Goal: Book appointment/travel/reservation

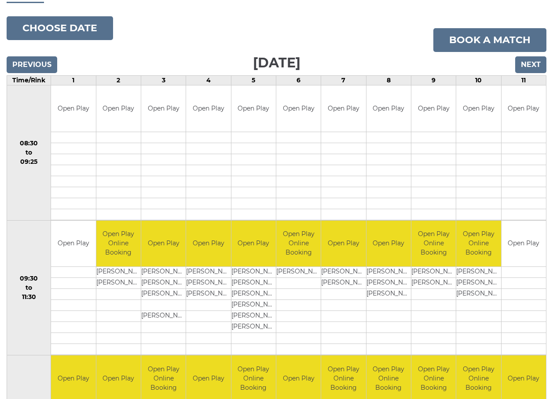
scroll to position [44, 0]
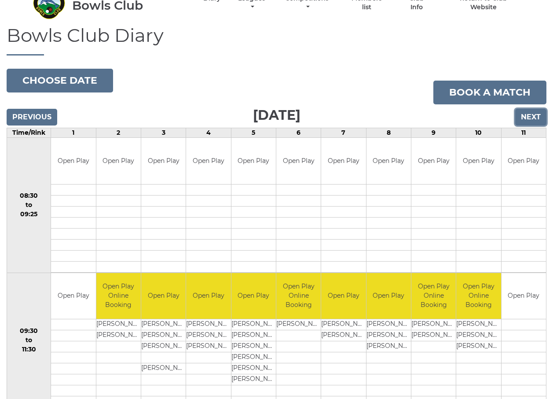
click at [530, 112] on input "Next" at bounding box center [530, 117] width 31 height 17
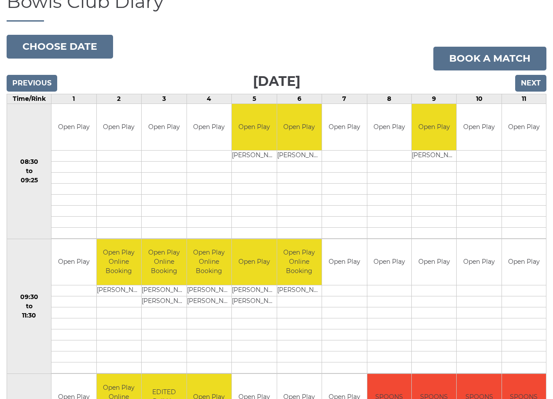
scroll to position [44, 0]
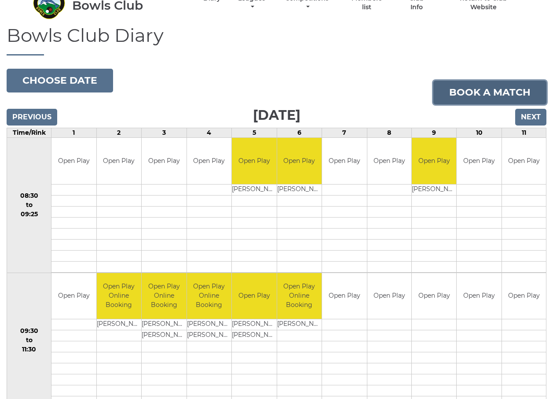
click at [474, 89] on link "Book a match" at bounding box center [490, 93] width 113 height 24
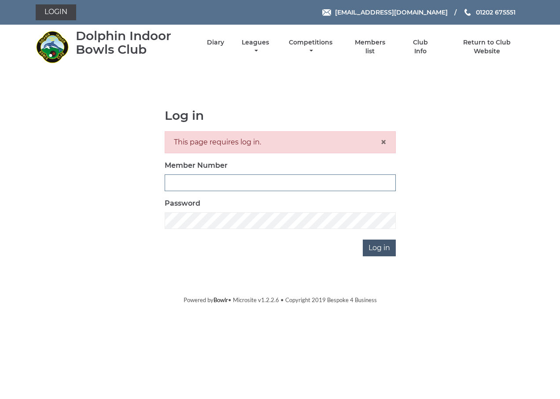
type input "3758"
click at [377, 244] on input "Log in" at bounding box center [379, 247] width 33 height 17
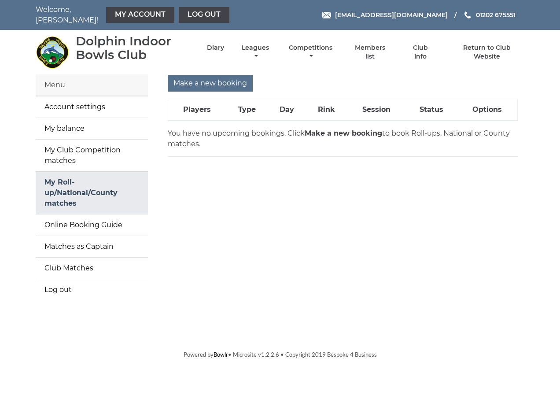
click at [72, 176] on link "My Roll-up/National/County matches" at bounding box center [92, 193] width 112 height 42
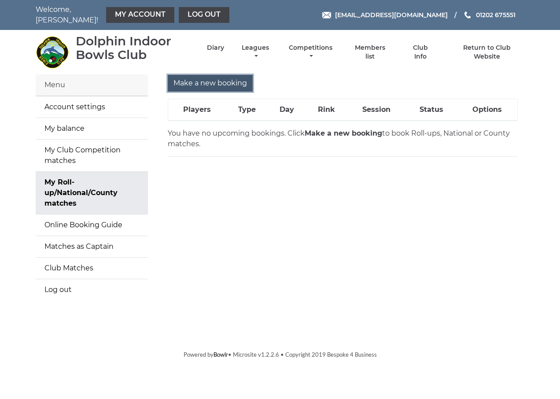
click at [235, 75] on input "Make a new booking" at bounding box center [210, 83] width 85 height 17
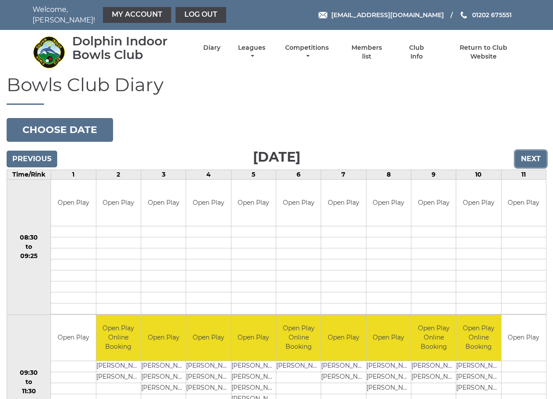
click at [528, 151] on input "Next" at bounding box center [530, 159] width 31 height 17
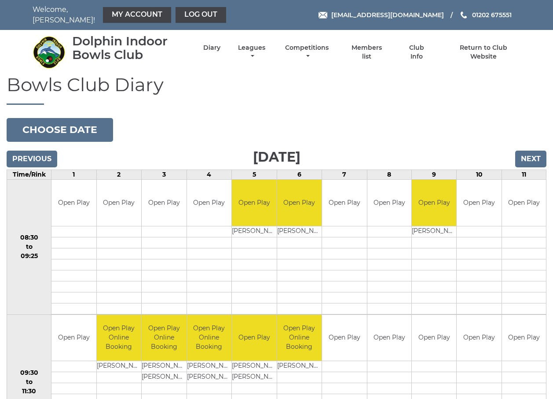
click at [117, 394] on td at bounding box center [119, 399] width 45 height 11
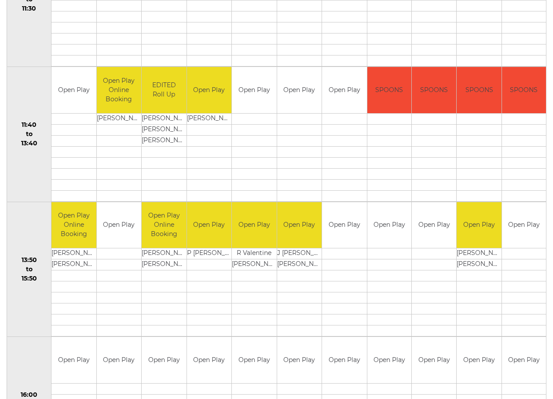
scroll to position [396, 0]
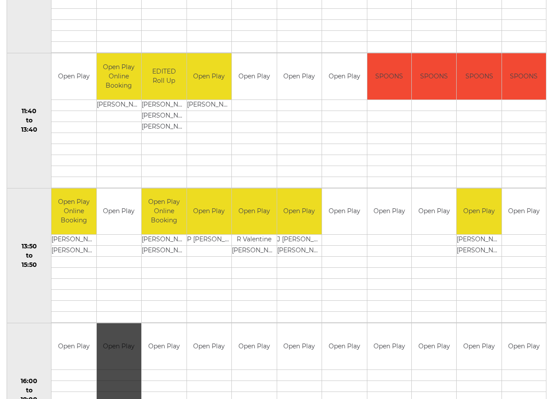
click at [118, 362] on div "Book slot" at bounding box center [119, 390] width 45 height 135
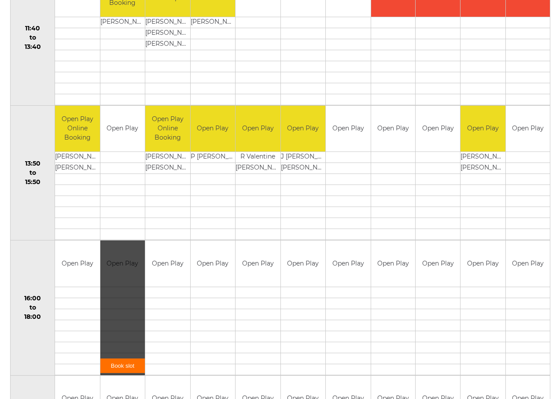
scroll to position [484, 0]
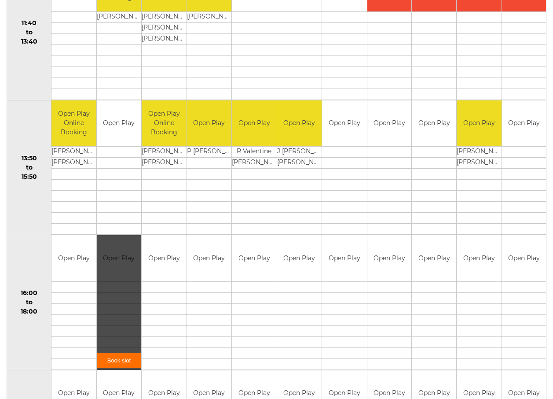
click at [118, 353] on link "Book slot" at bounding box center [119, 360] width 45 height 15
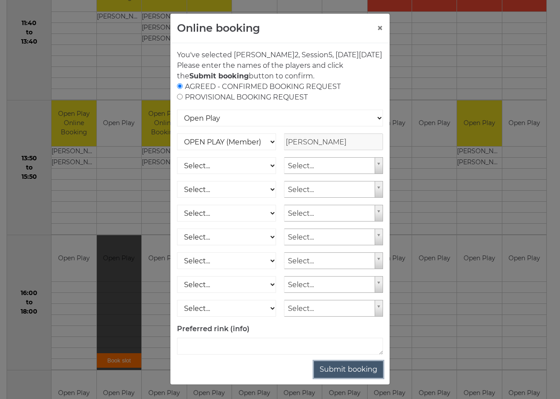
click at [358, 375] on button "Submit booking" at bounding box center [348, 369] width 69 height 17
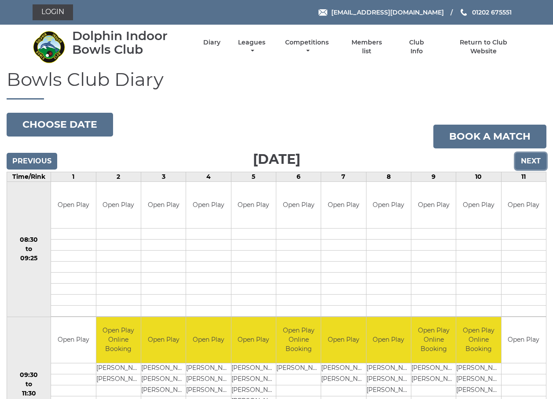
click at [531, 157] on input "Next" at bounding box center [530, 161] width 31 height 17
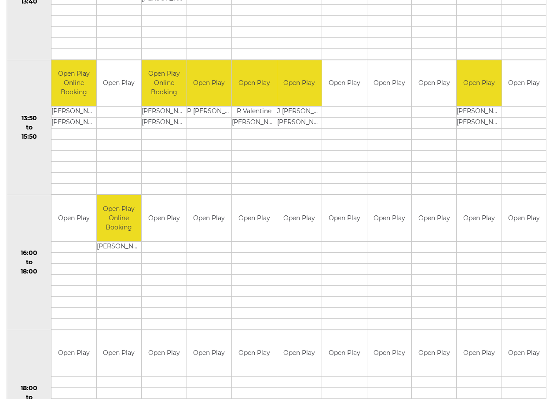
scroll to position [528, 0]
